Goal: Task Accomplishment & Management: Complete application form

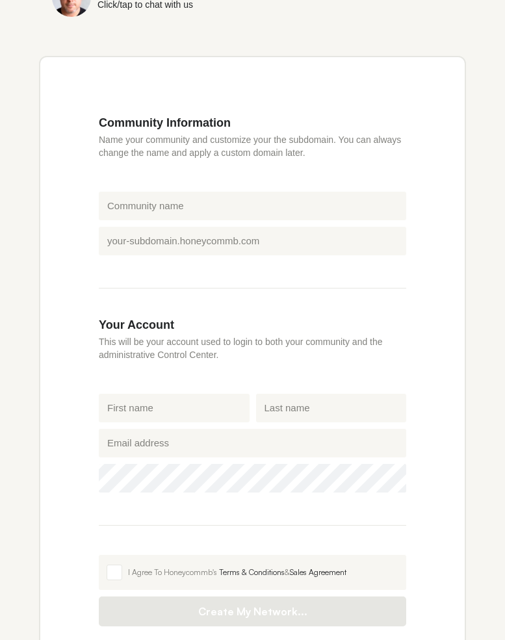
scroll to position [209, 0]
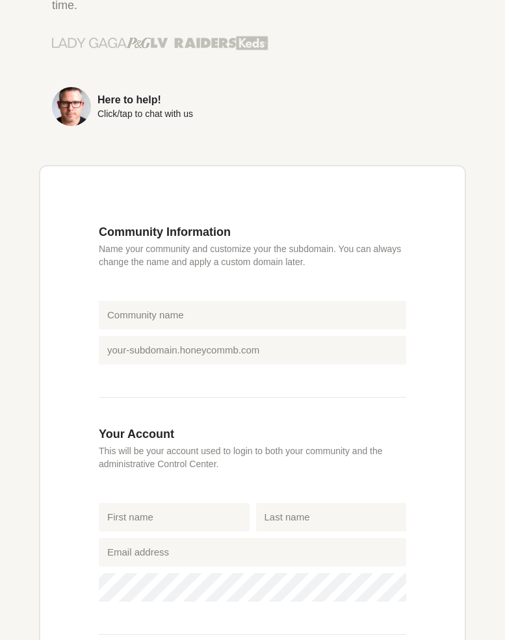
click at [1, 12] on div "Create your network in seconds! Get Started (14 days FREE) Create your own beau…" at bounding box center [252, 359] width 505 height 1068
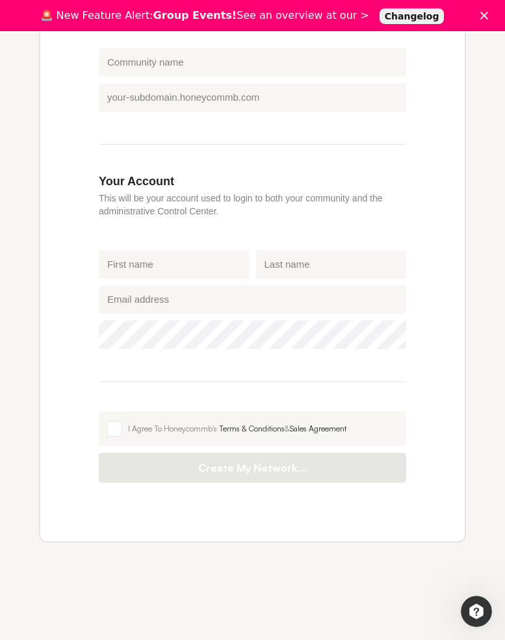
scroll to position [434, 0]
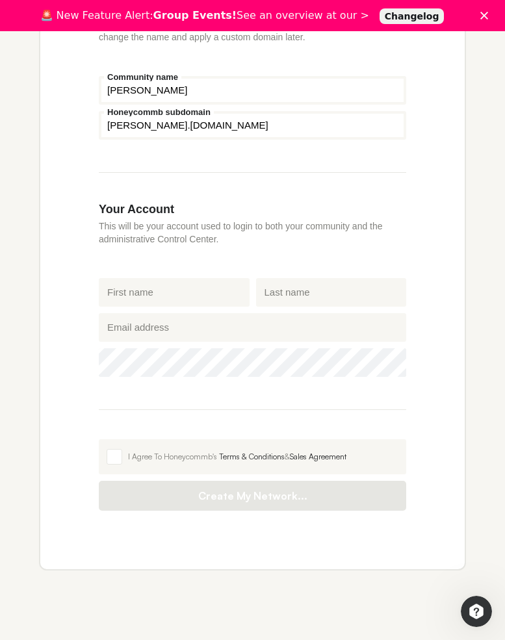
type input "[PERSON_NAME]"
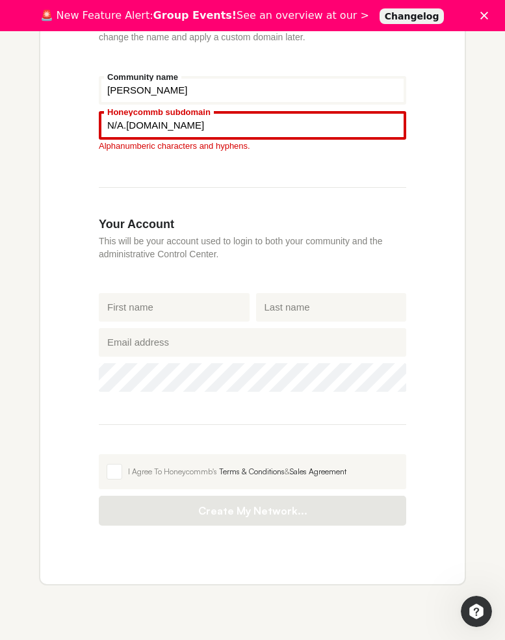
type input "N/A"
type input "[PERSON_NAME]"
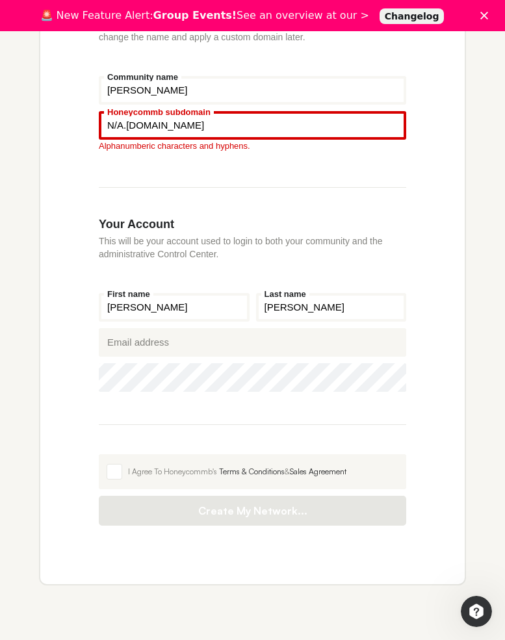
type input "[PERSON_NAME]"
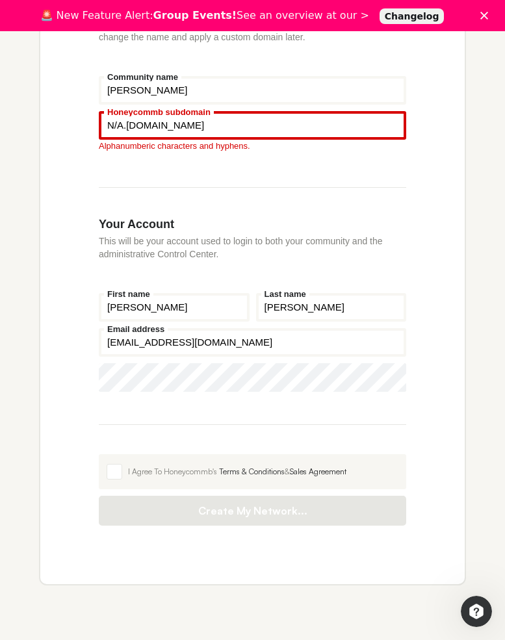
type input "[EMAIL_ADDRESS][DOMAIN_NAME]"
click at [387, 378] on icon "Show password" at bounding box center [386, 378] width 19 height 9
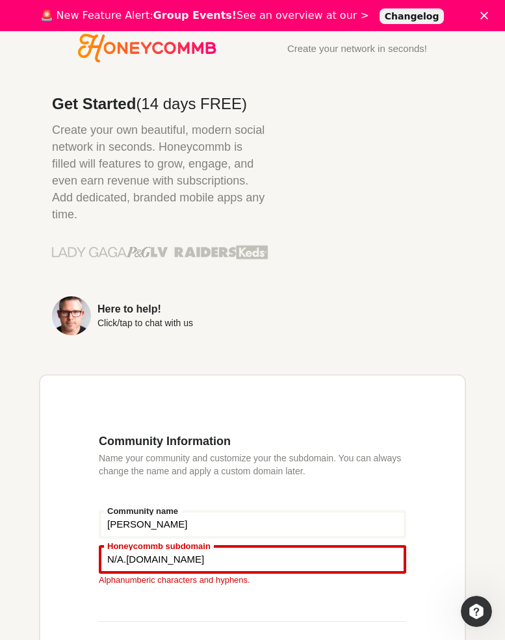
click at [380, 229] on p "Honeycommb: Getting started and what you get in 49 seconds" at bounding box center [380, 229] width 146 height 18
click at [252, 464] on p "Name your community and customize your the subdomain. You can always change the…" at bounding box center [252, 464] width 307 height 26
